Goal: Task Accomplishment & Management: Complete application form

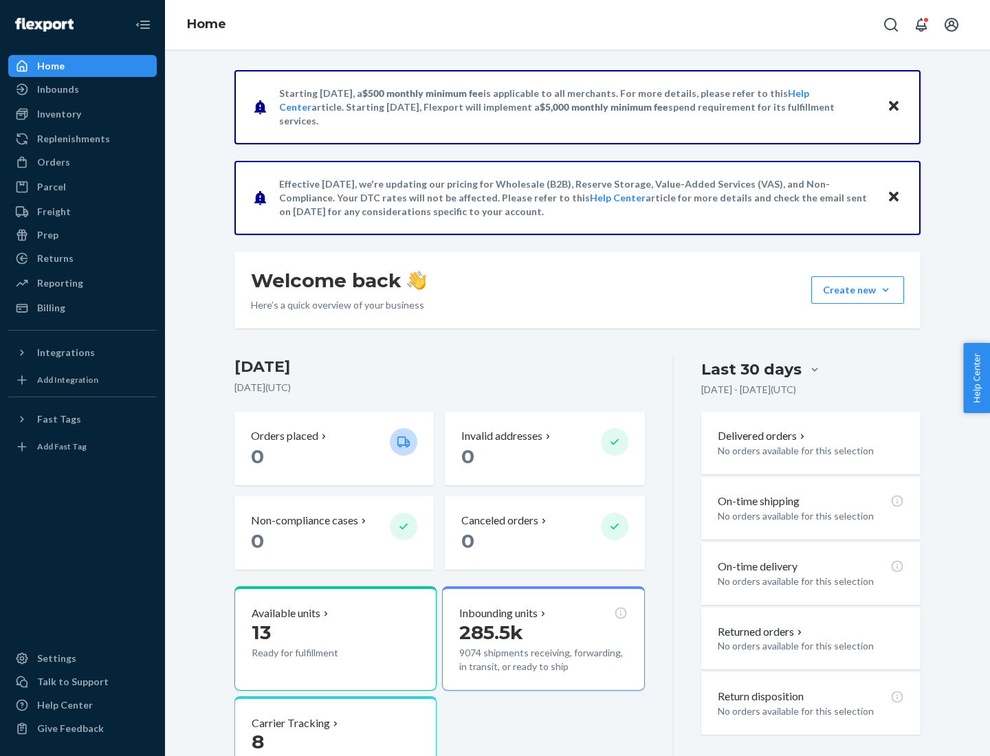
click at [886, 290] on button "Create new Create new inbound Create new order Create new product" at bounding box center [857, 290] width 93 height 28
click at [83, 89] on div "Inbounds" at bounding box center [83, 89] width 146 height 19
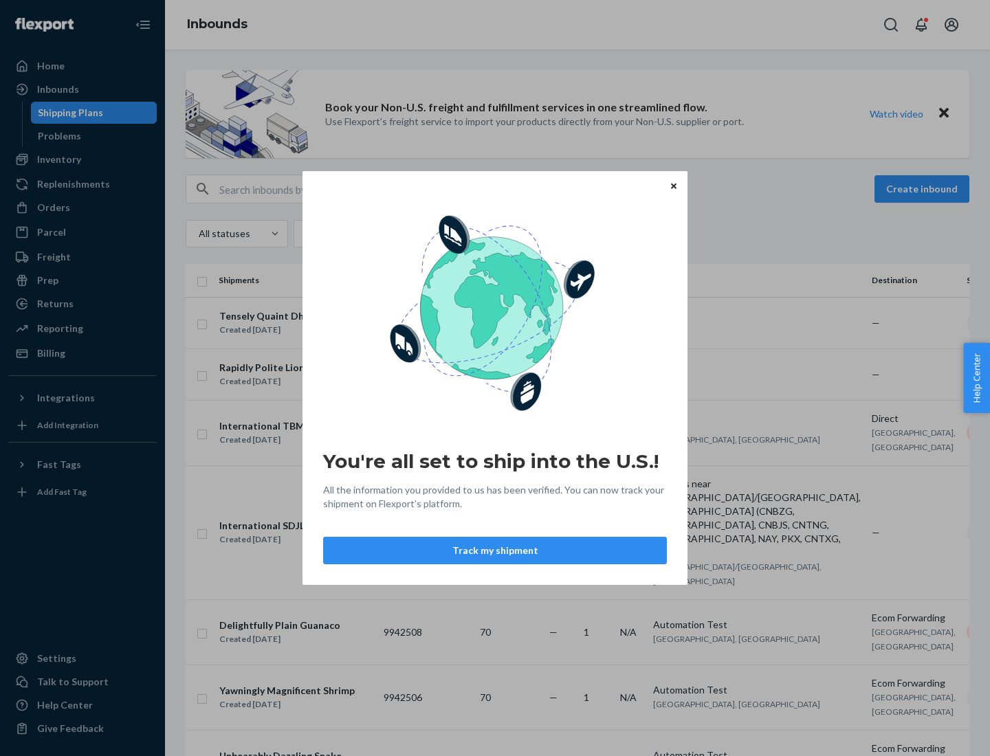
click at [83, 160] on div "You're all set to ship into the U.S.! All the information you provided to us ha…" at bounding box center [495, 378] width 990 height 756
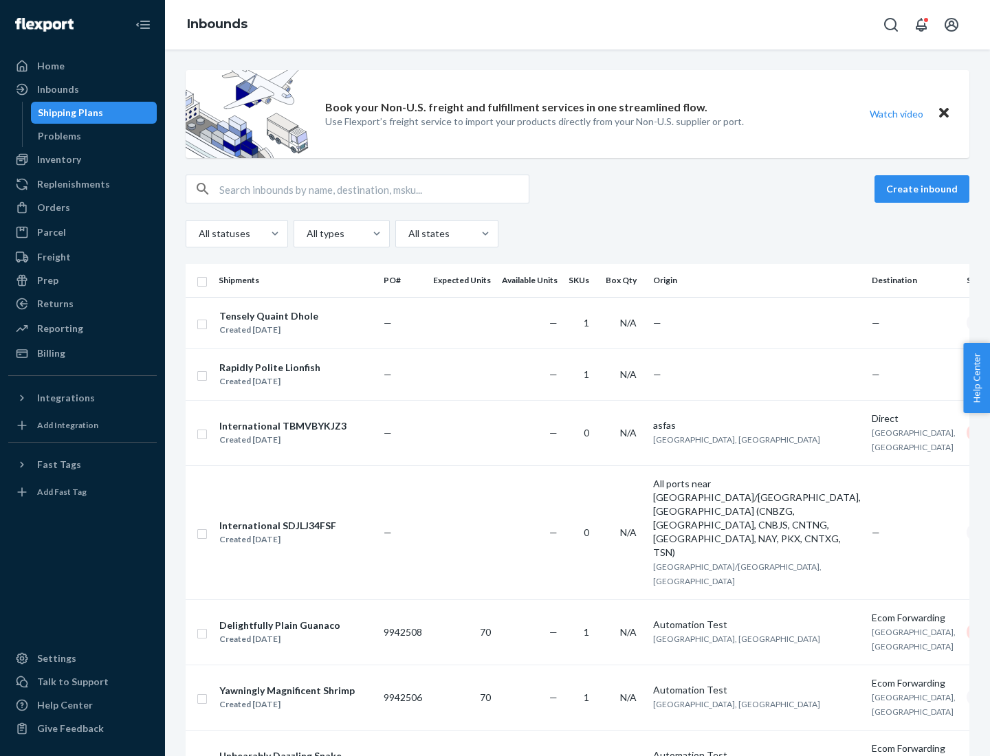
click at [578, 25] on div "Inbounds" at bounding box center [577, 25] width 825 height 50
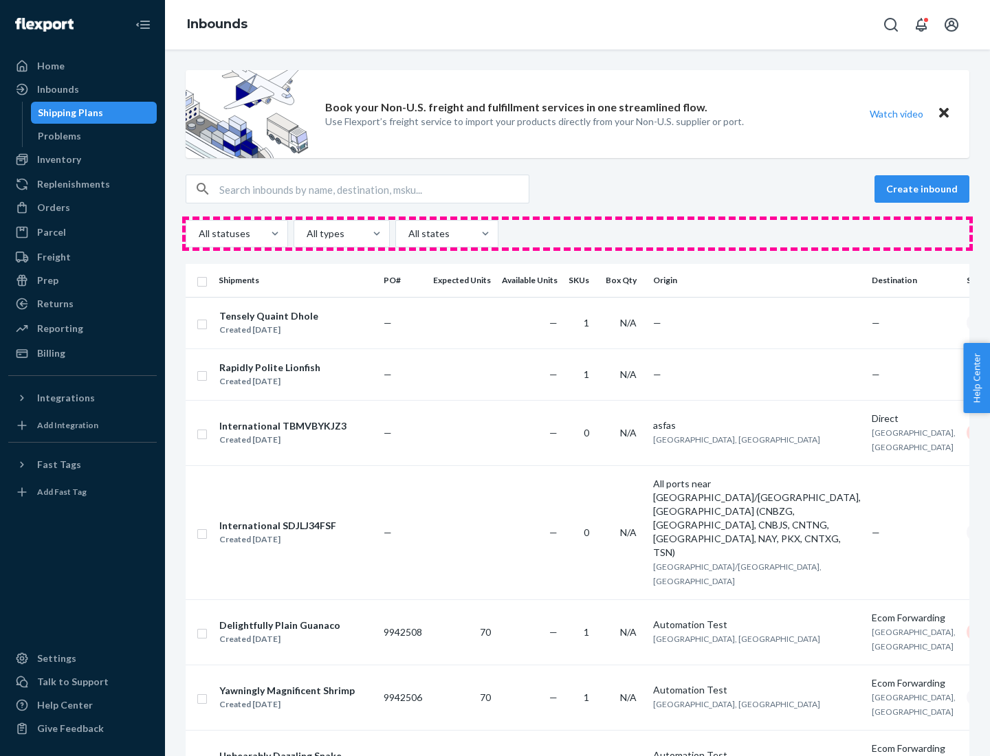
click at [578, 234] on div "All statuses All types All states" at bounding box center [578, 234] width 784 height 28
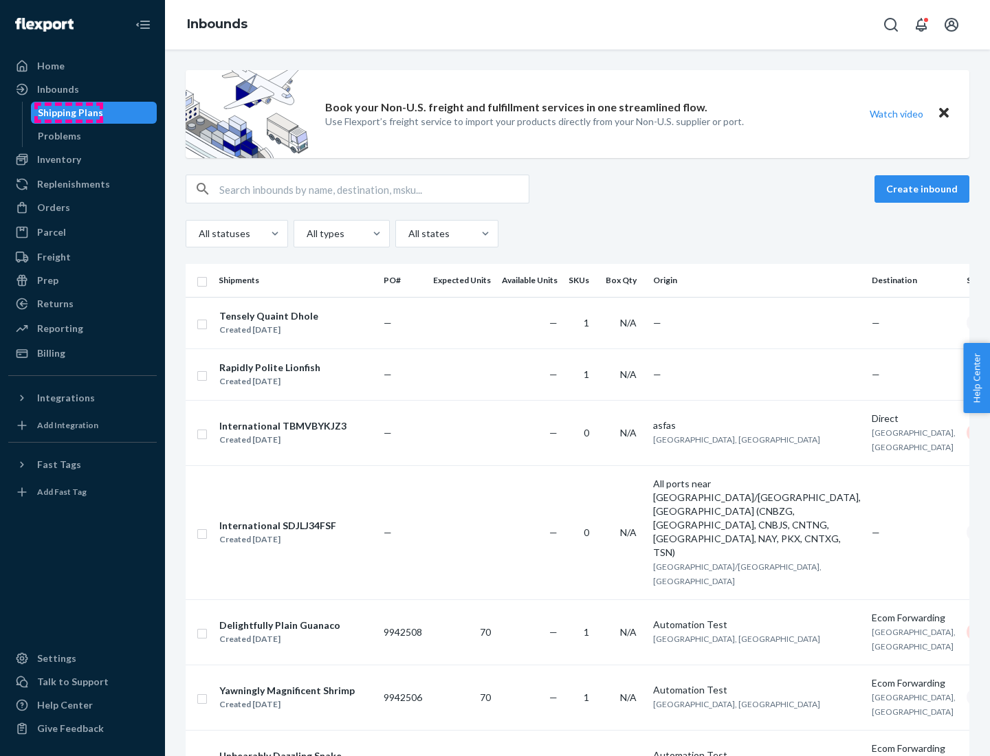
click at [68, 113] on div "Shipping Plans" at bounding box center [70, 113] width 65 height 14
click at [924, 189] on button "Create inbound" at bounding box center [922, 189] width 95 height 28
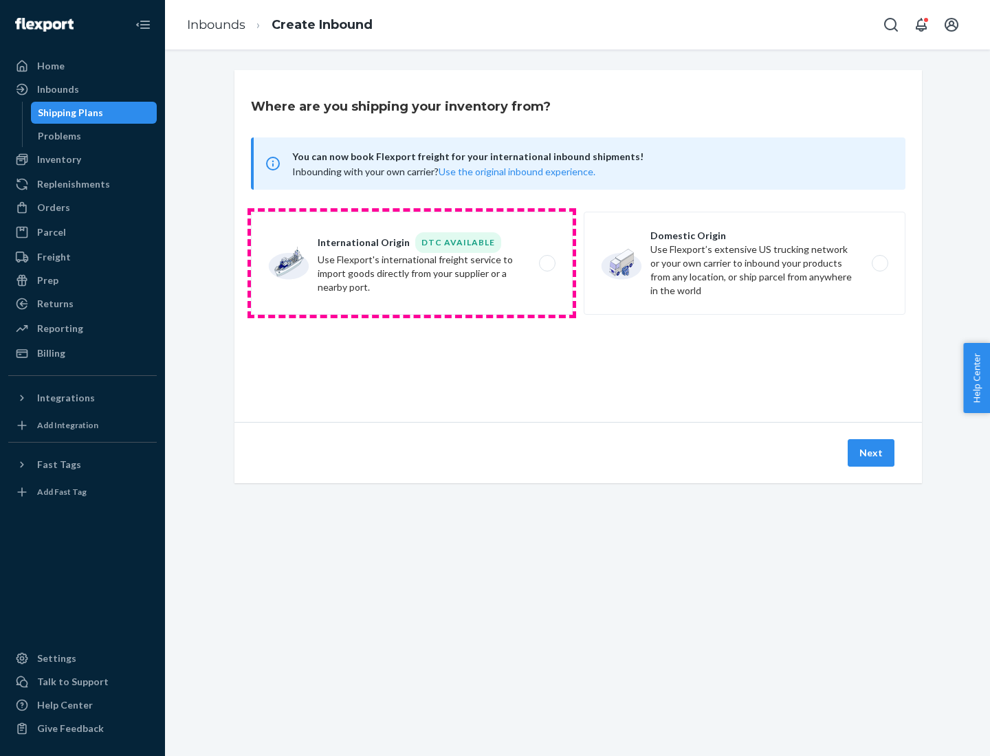
click at [412, 263] on label "International Origin DTC Available Use Flexport's international freight service…" at bounding box center [412, 263] width 322 height 103
click at [547, 263] on input "International Origin DTC Available Use Flexport's international freight service…" at bounding box center [551, 263] width 9 height 9
radio input "true"
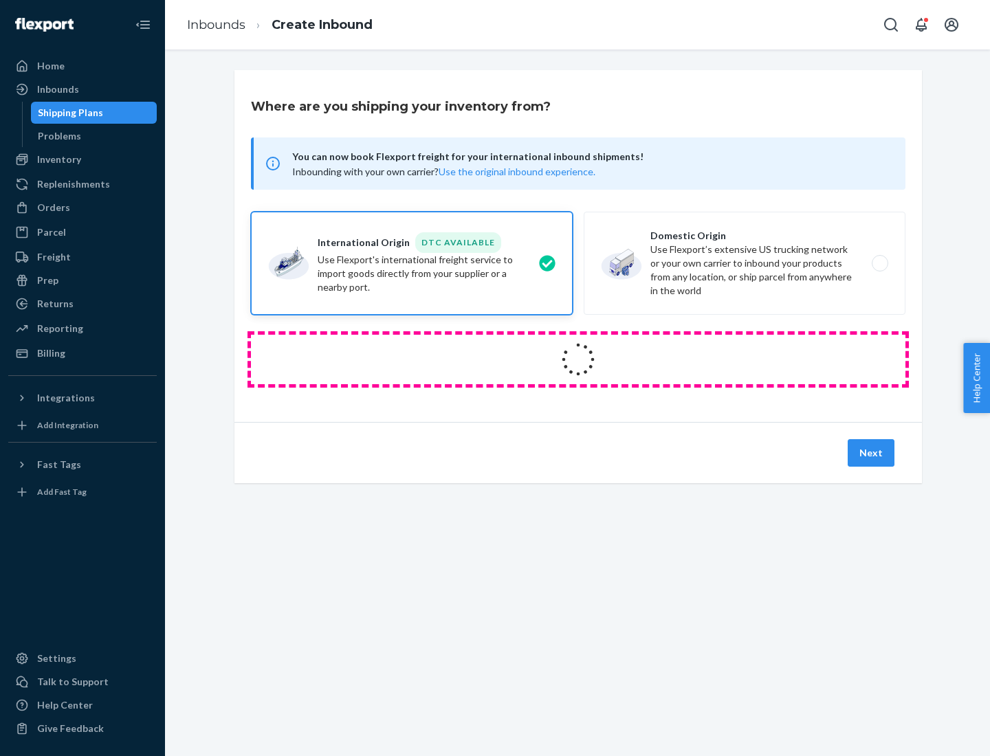
click at [578, 360] on icon at bounding box center [578, 360] width 54 height 54
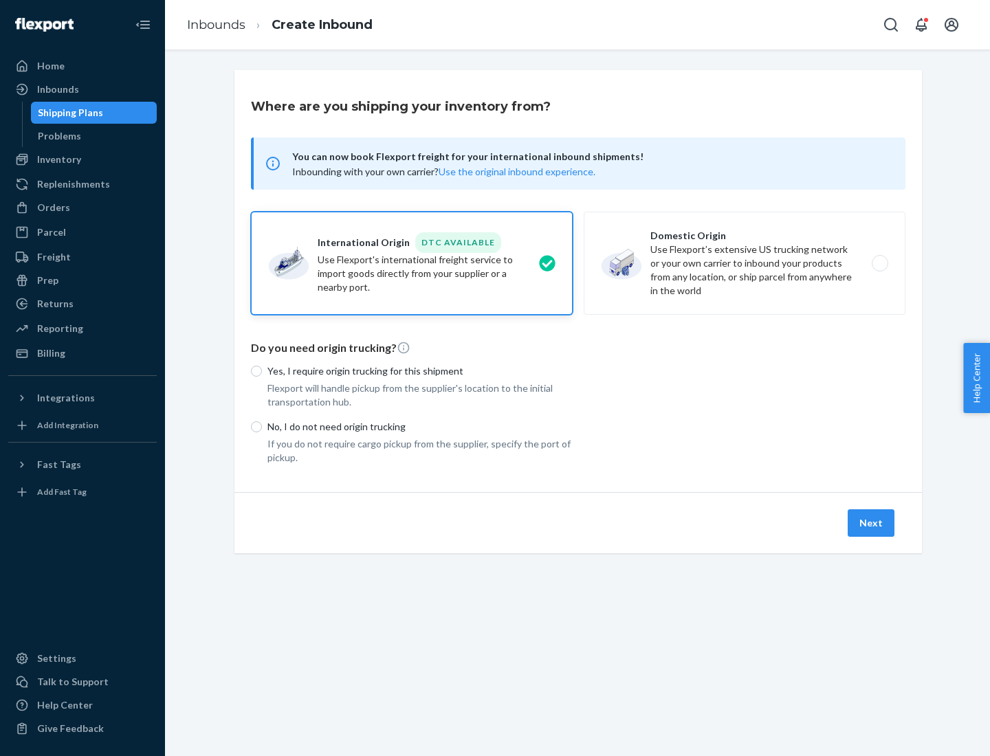
click at [420, 371] on p "Yes, I require origin trucking for this shipment" at bounding box center [419, 371] width 305 height 14
click at [262, 371] on input "Yes, I require origin trucking for this shipment" at bounding box center [256, 371] width 11 height 11
radio input "true"
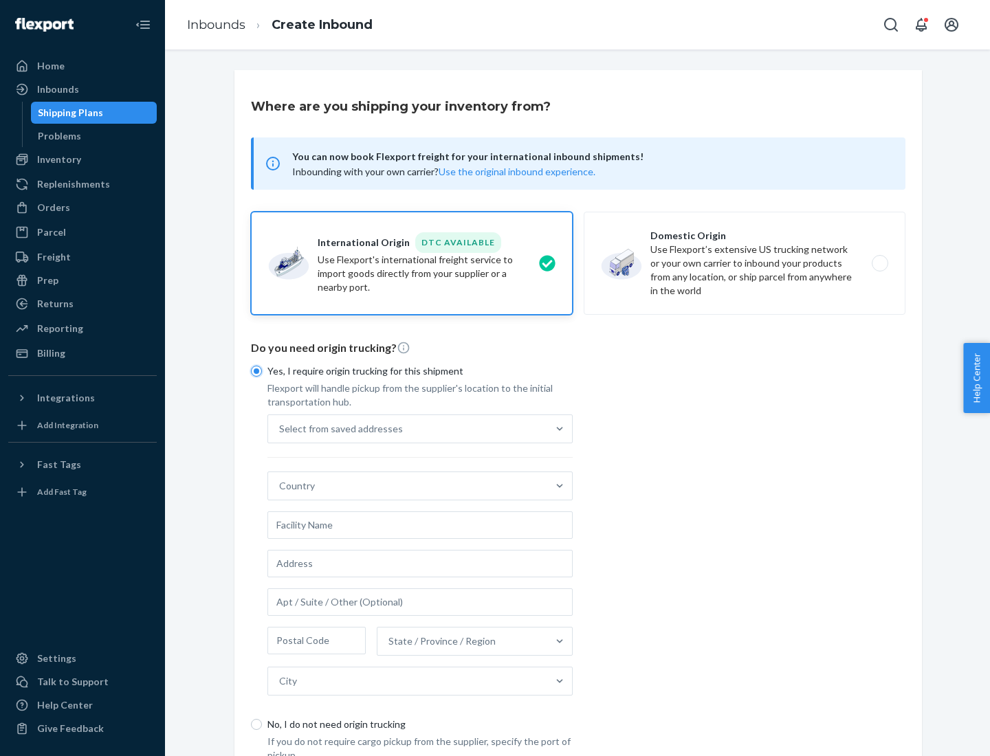
scroll to position [26, 0]
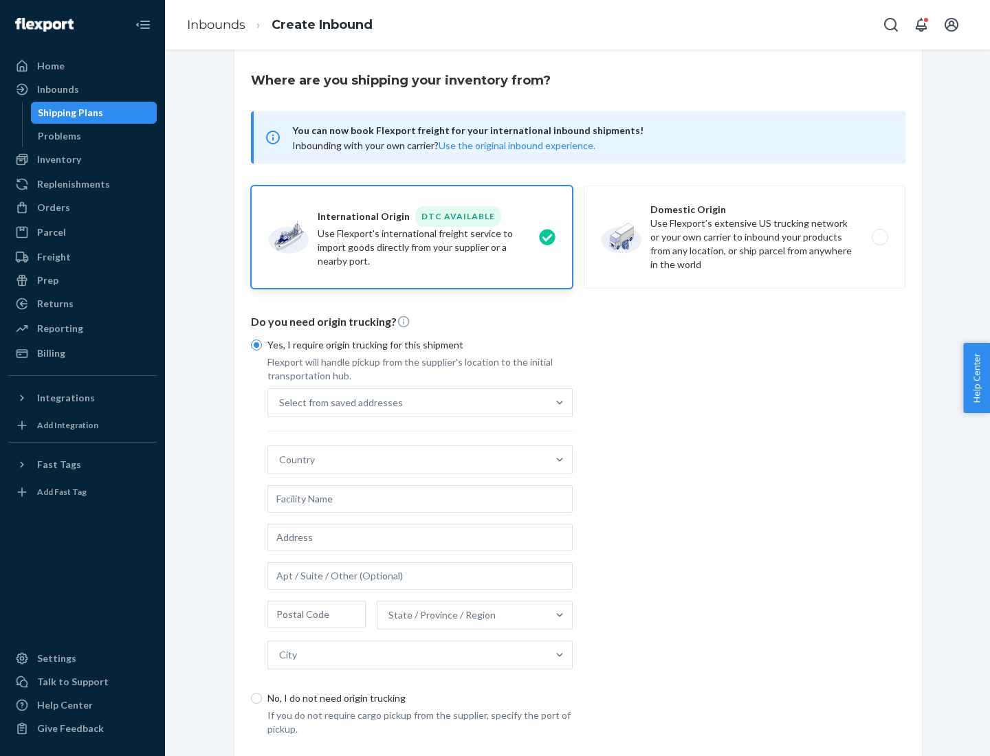
click at [408, 402] on div "Select from saved addresses" at bounding box center [407, 403] width 279 height 28
click at [281, 402] on input "Select from saved addresses" at bounding box center [279, 403] width 1 height 14
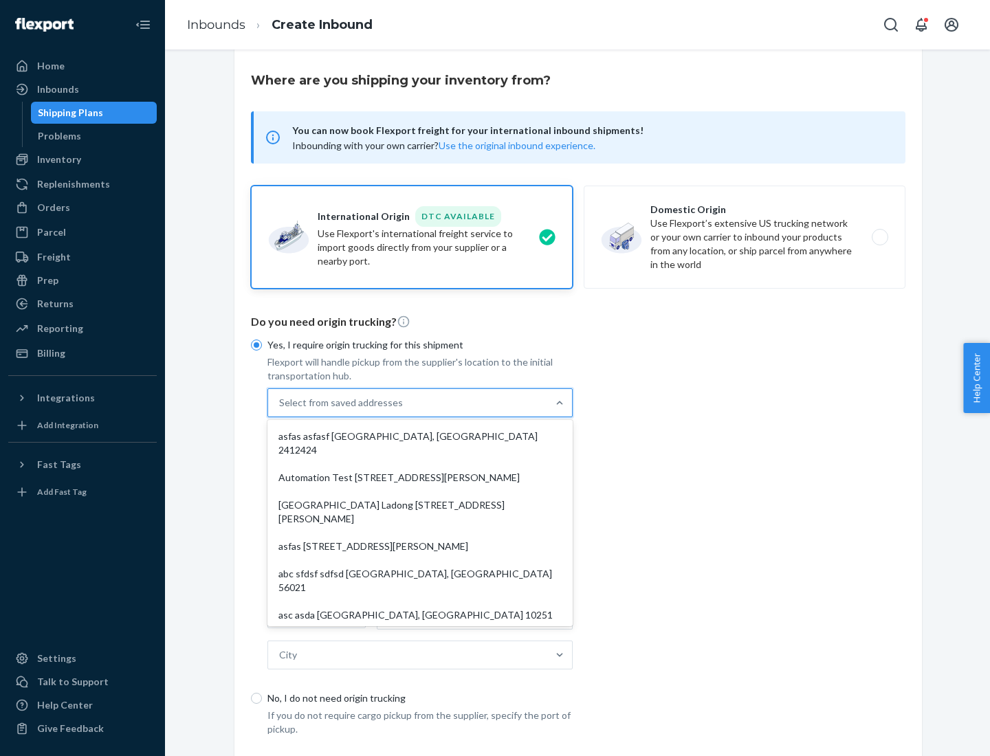
scroll to position [60, 0]
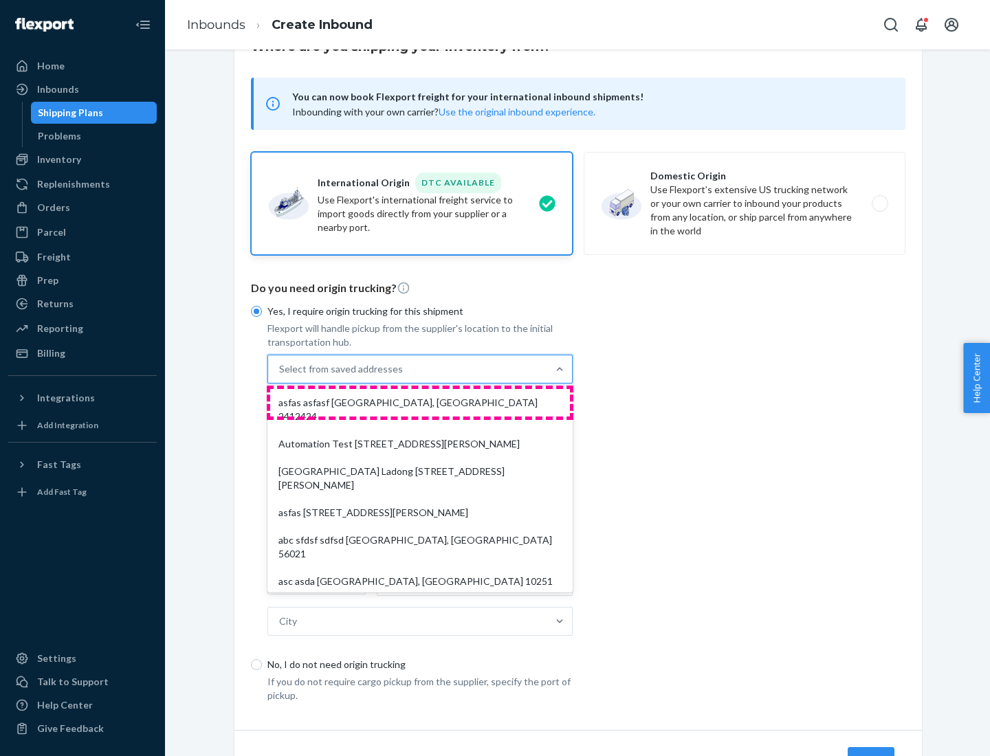
click at [420, 402] on div "asfas asfasf [GEOGRAPHIC_DATA], [GEOGRAPHIC_DATA] 2412424" at bounding box center [420, 409] width 300 height 41
click at [281, 376] on input "option asfas asfasf [GEOGRAPHIC_DATA], [GEOGRAPHIC_DATA] 2412424 focused, 1 of …" at bounding box center [279, 369] width 1 height 14
type input "asfas"
type input "asfasf"
type input "2412424"
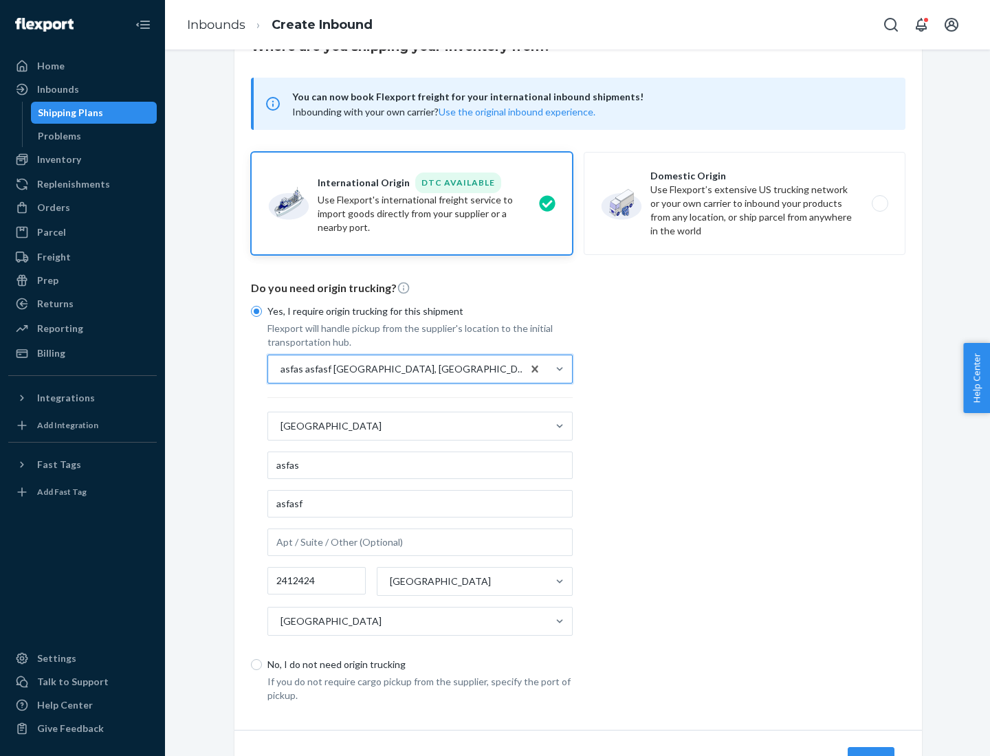
scroll to position [128, 0]
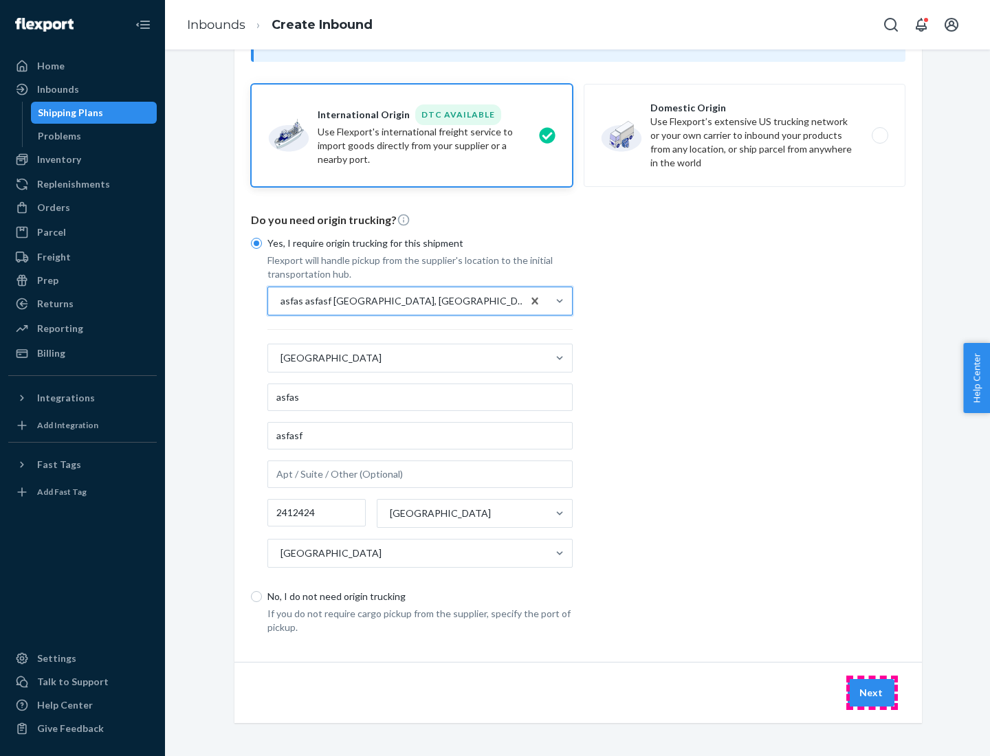
click at [872, 692] on button "Next" at bounding box center [871, 693] width 47 height 28
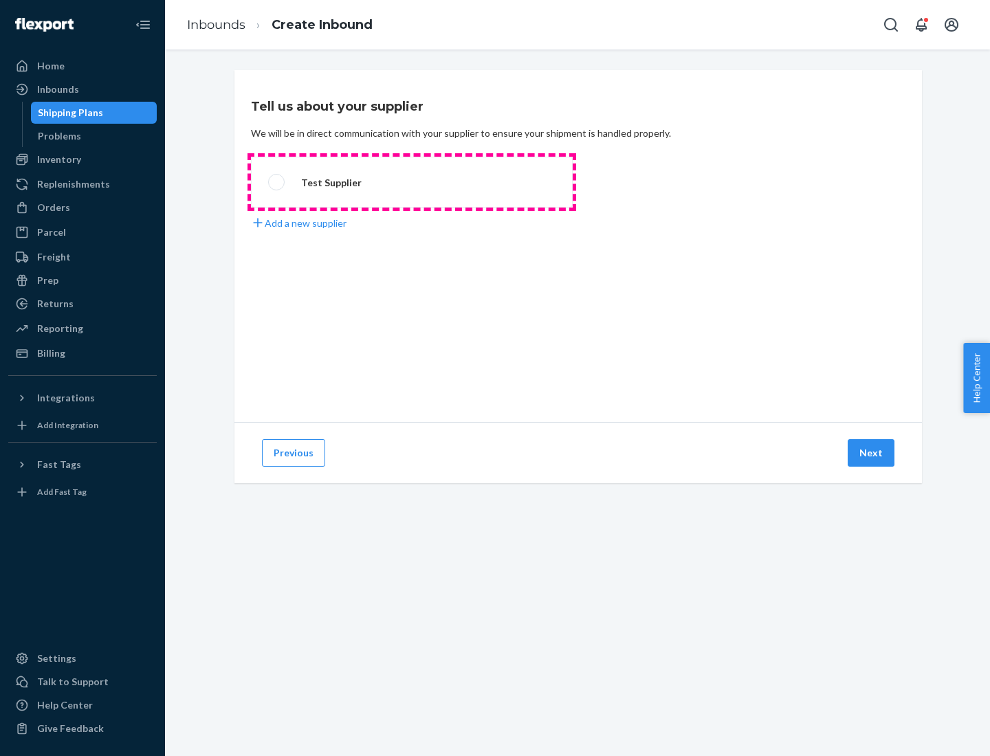
click at [412, 182] on label "Test Supplier" at bounding box center [412, 182] width 322 height 51
click at [277, 182] on input "Test Supplier" at bounding box center [272, 182] width 9 height 9
radio input "true"
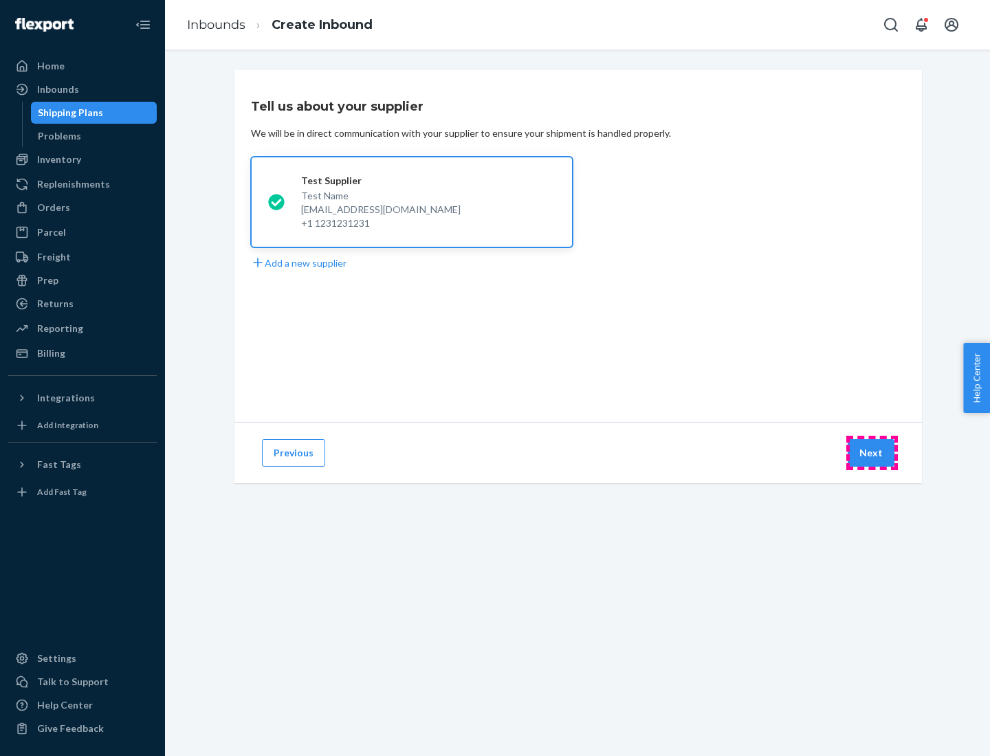
click at [872, 453] on button "Next" at bounding box center [871, 453] width 47 height 28
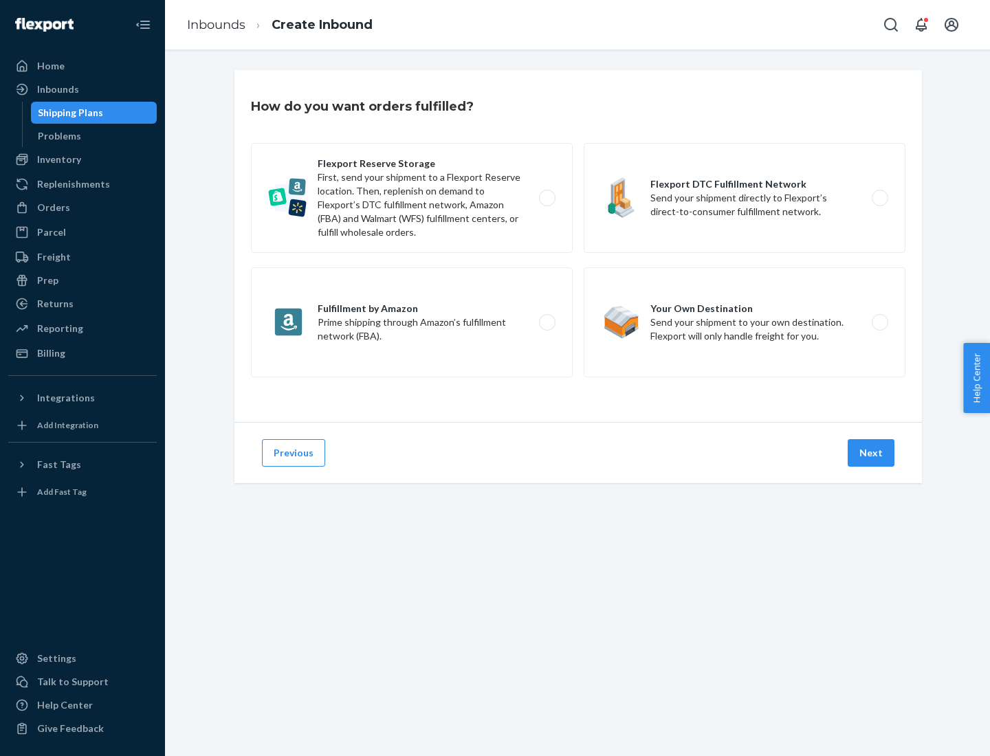
click at [412, 322] on label "Fulfillment by Amazon Prime shipping through Amazon’s fulfillment network (FBA)." at bounding box center [412, 322] width 322 height 110
click at [547, 322] on input "Fulfillment by Amazon Prime shipping through Amazon’s fulfillment network (FBA)." at bounding box center [551, 322] width 9 height 9
radio input "true"
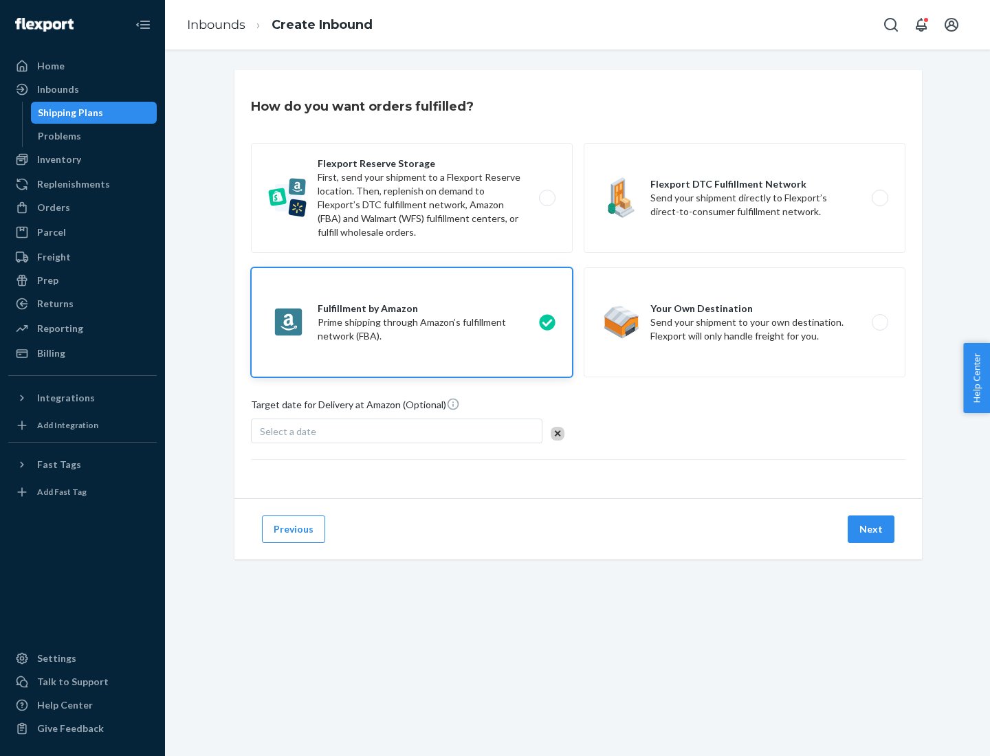
click at [872, 529] on button "Next" at bounding box center [871, 530] width 47 height 28
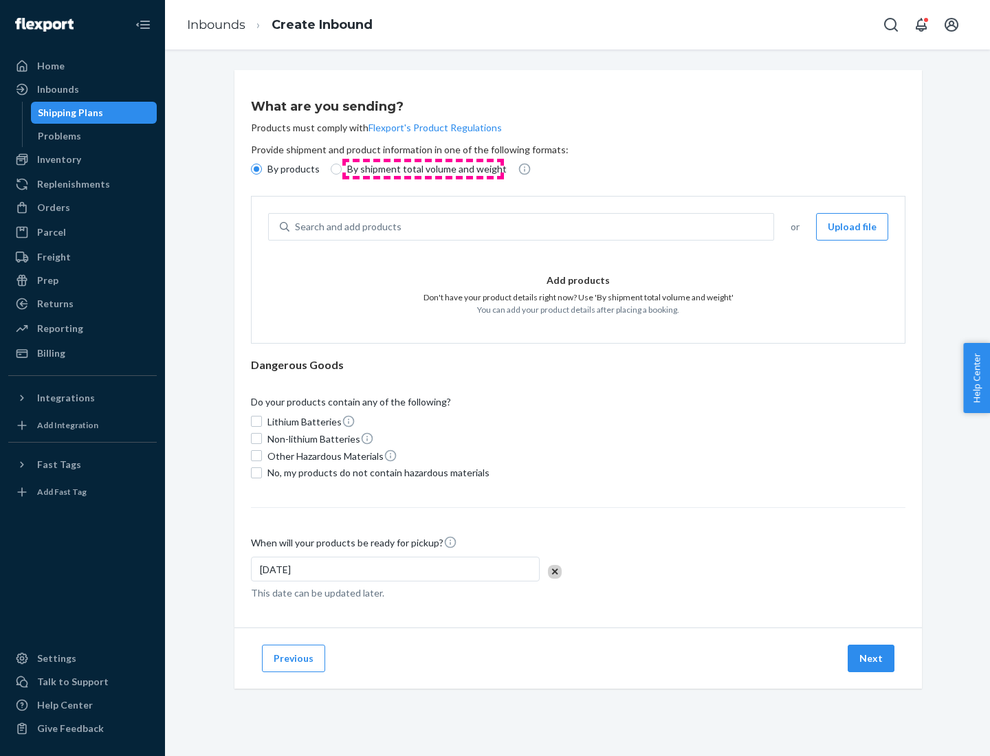
click at [423, 169] on p "By shipment total volume and weight" at bounding box center [427, 169] width 160 height 14
click at [342, 169] on input "By shipment total volume and weight" at bounding box center [336, 169] width 11 height 11
radio input "true"
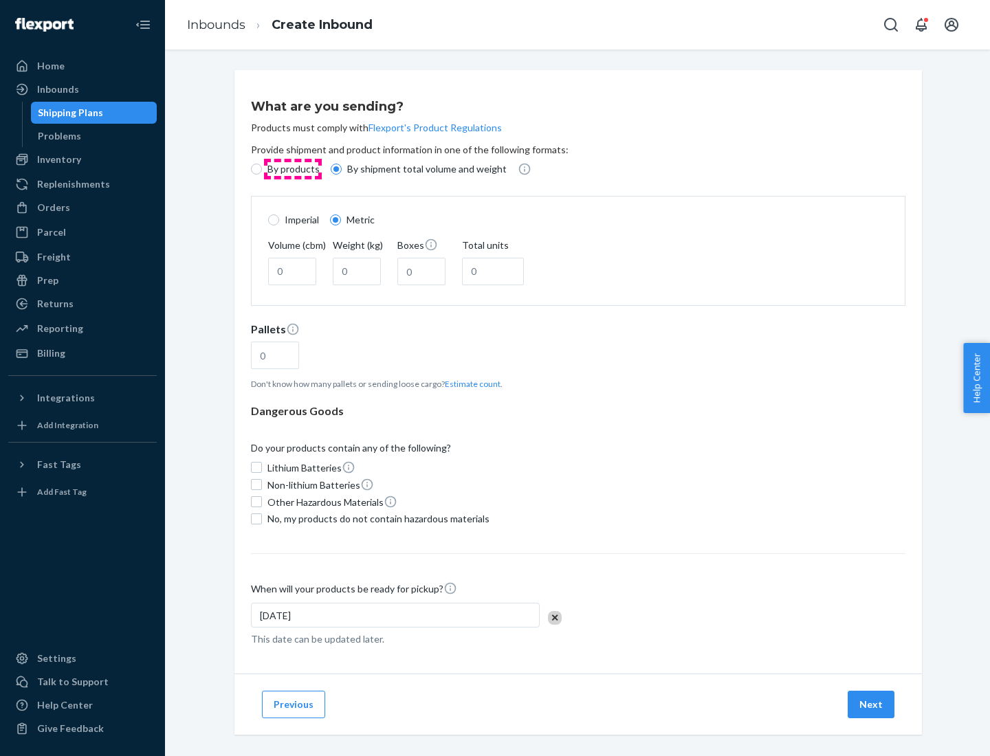
click at [292, 169] on p "By products" at bounding box center [293, 169] width 52 height 14
click at [262, 169] on input "By products" at bounding box center [256, 169] width 11 height 11
radio input "true"
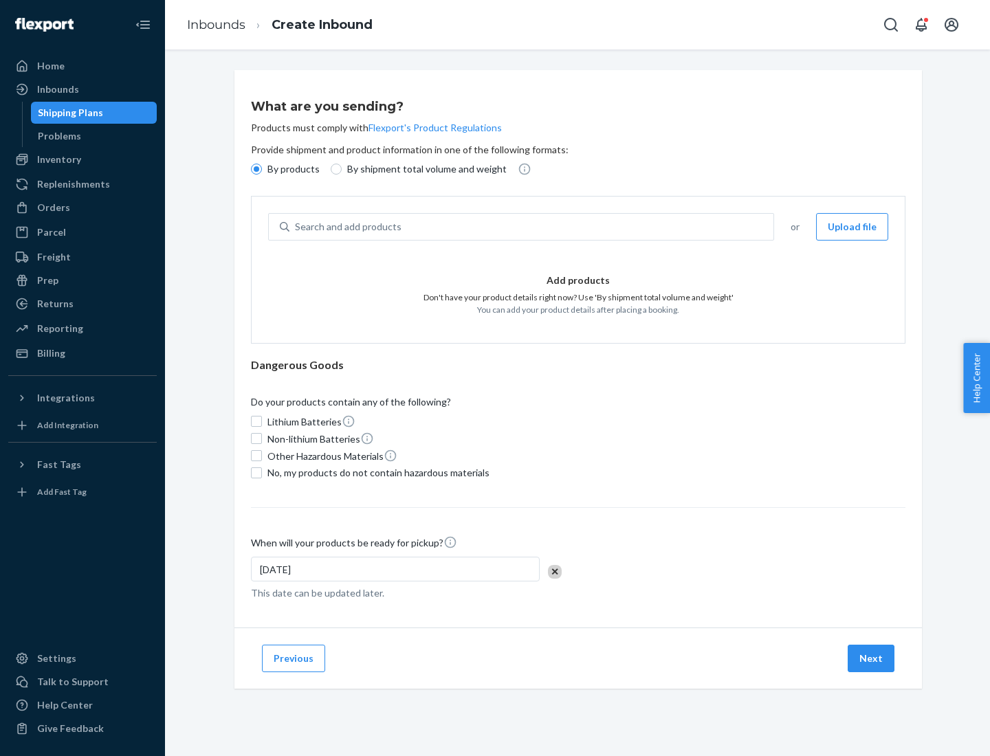
click at [532, 227] on div "Search and add products" at bounding box center [531, 227] width 484 height 25
click at [296, 227] on input "Search and add products" at bounding box center [295, 227] width 1 height 14
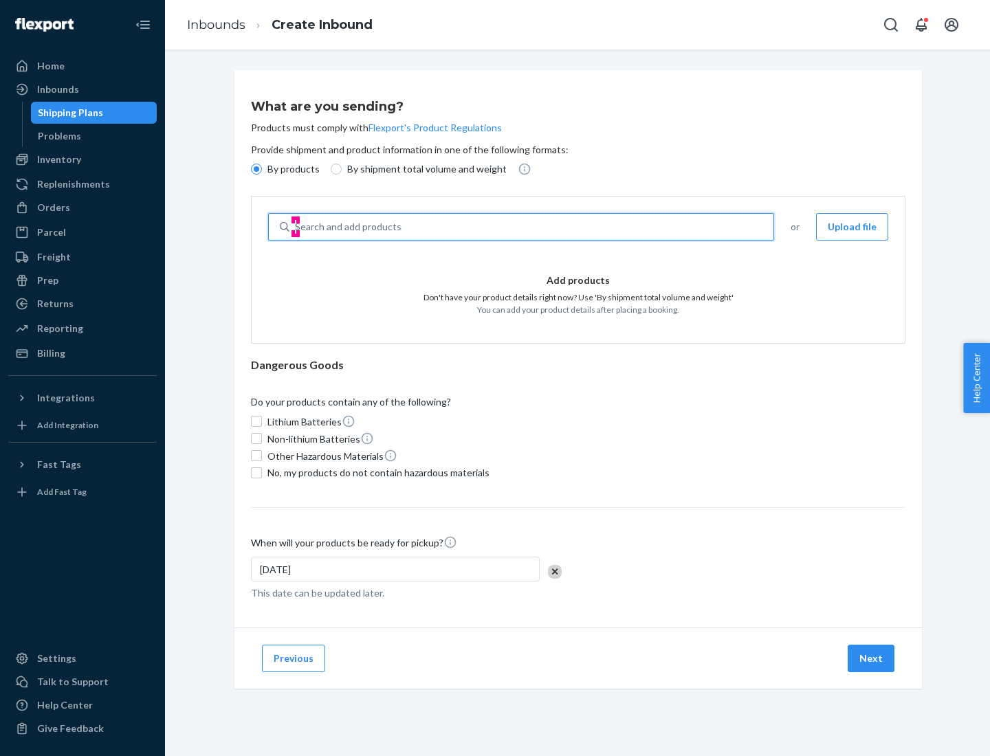
type input "test"
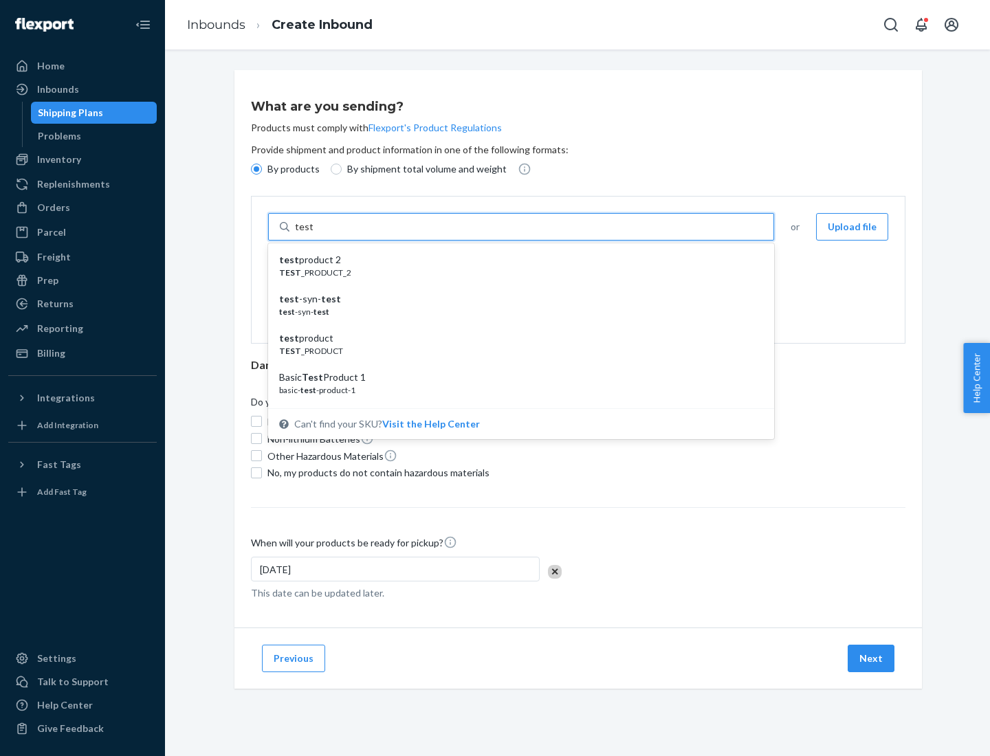
click at [516, 260] on div "test product 2" at bounding box center [515, 260] width 473 height 14
click at [313, 234] on input "test" at bounding box center [304, 227] width 18 height 14
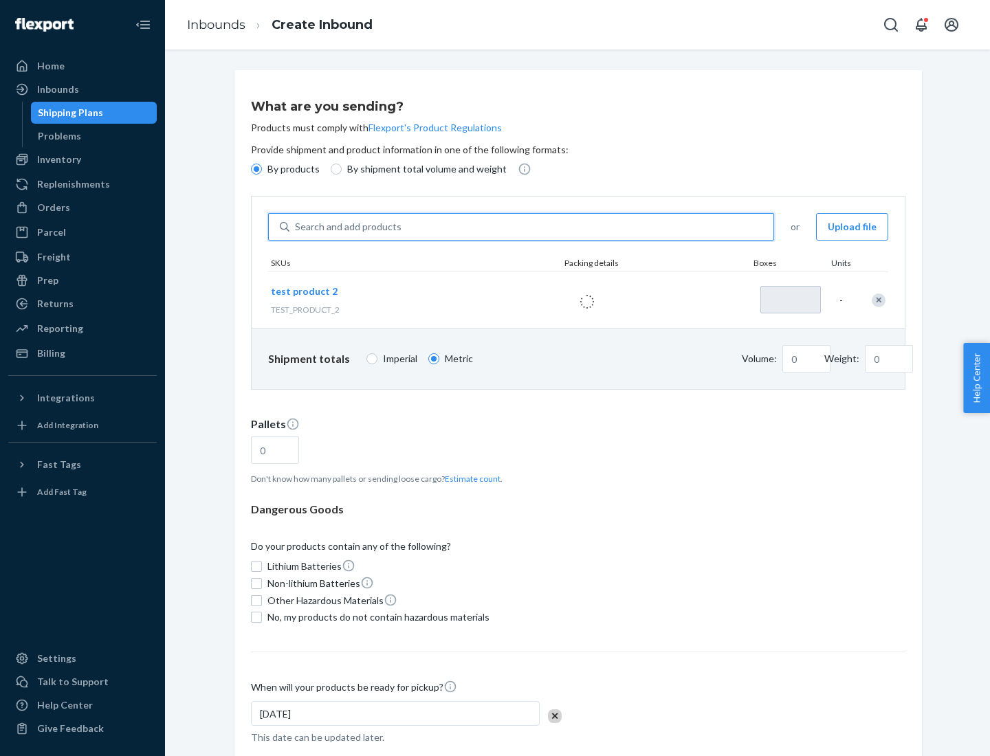
type input "1"
type input "0.02"
type input "22.23"
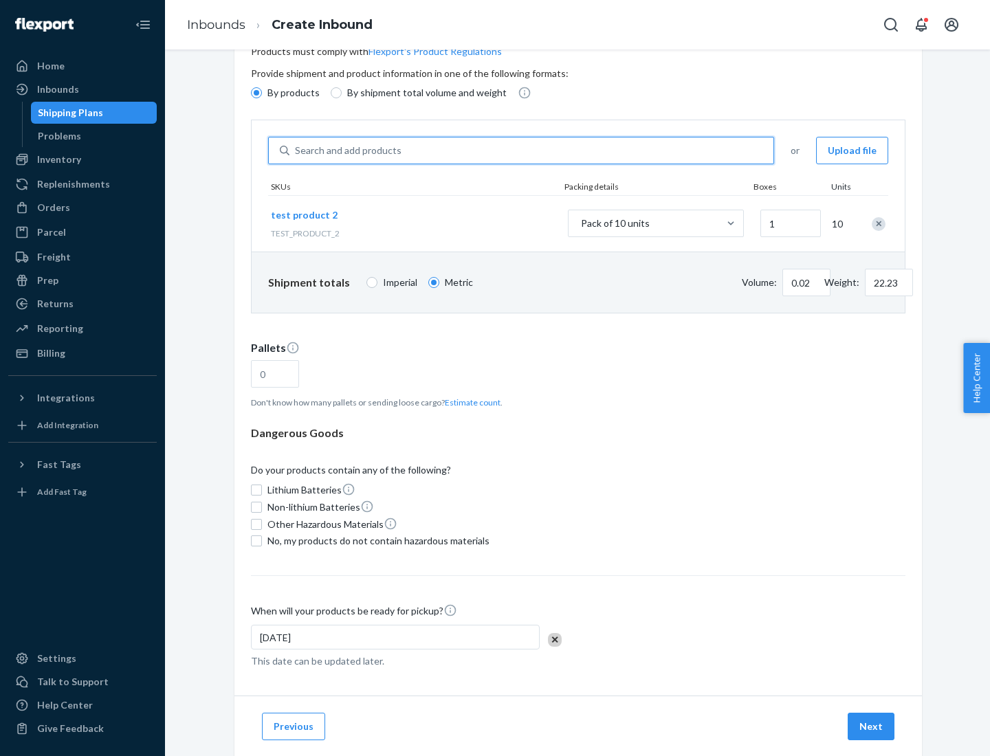
click at [470, 402] on button "Estimate count" at bounding box center [473, 403] width 56 height 12
type input "1"
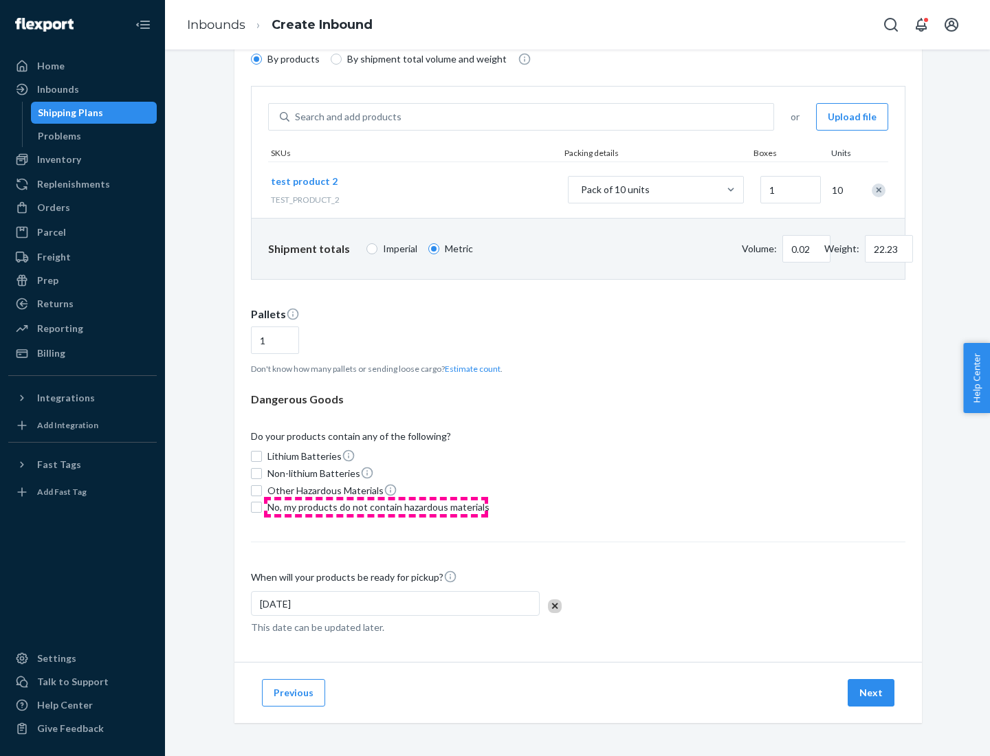
click at [376, 507] on span "No, my products do not contain hazardous materials" at bounding box center [378, 508] width 222 height 14
click at [262, 507] on input "No, my products do not contain hazardous materials" at bounding box center [256, 507] width 11 height 11
checkbox input "true"
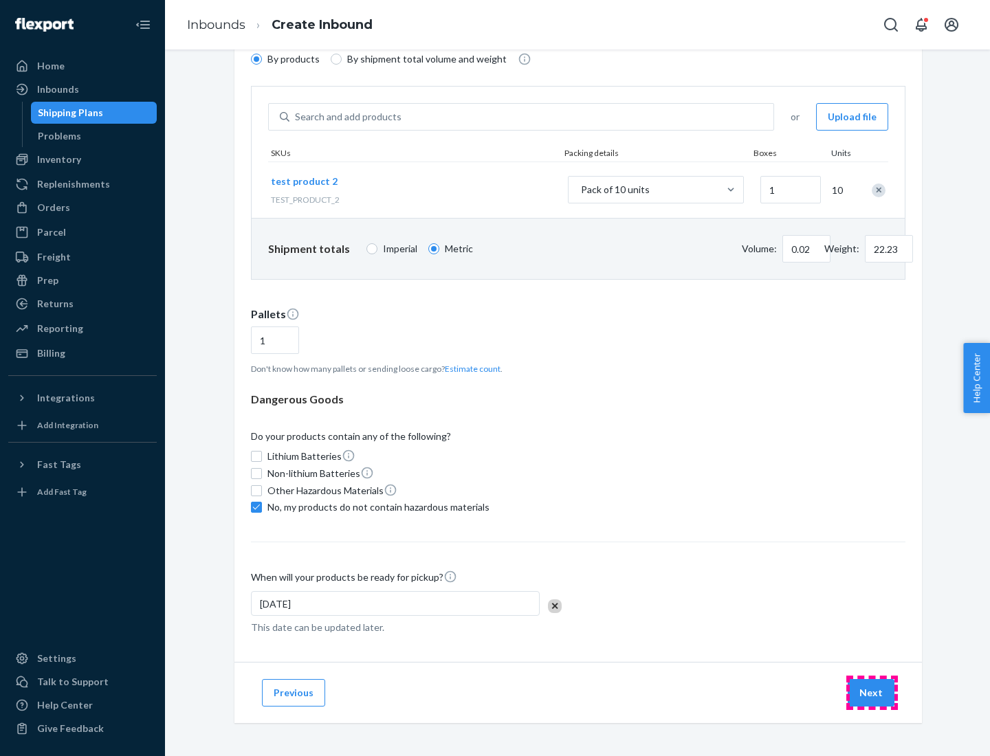
click at [872, 693] on button "Next" at bounding box center [871, 693] width 47 height 28
